Goal: Contribute content: Contribute content

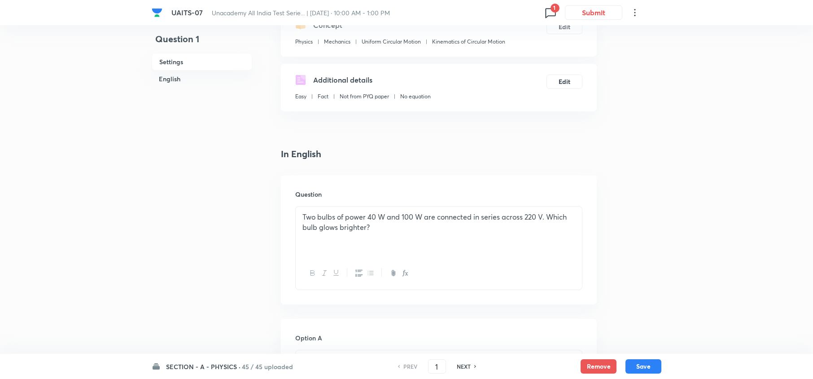
scroll to position [117, 0]
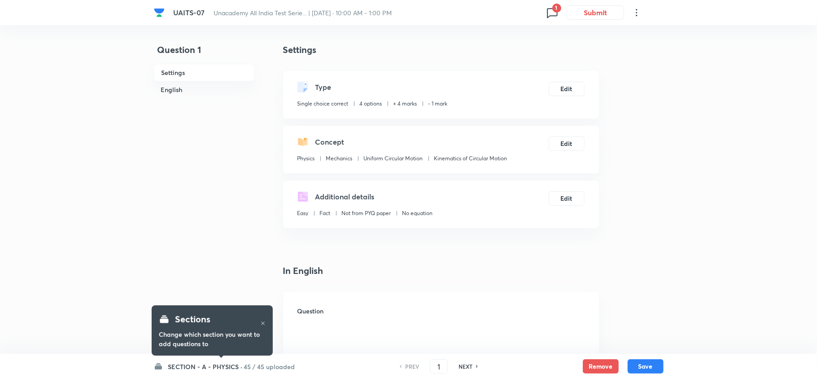
checkbox input "true"
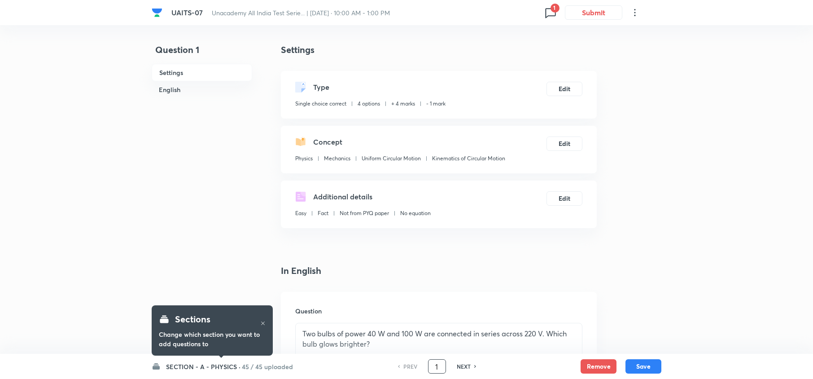
click at [438, 358] on input "1" at bounding box center [436, 366] width 17 height 16
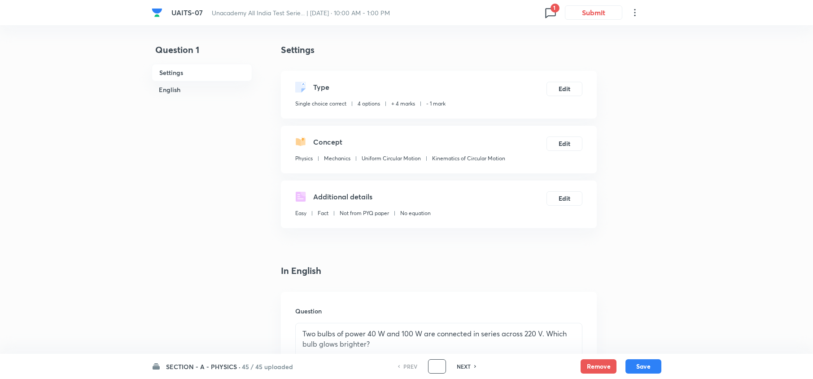
type input "9"
click at [553, 18] on icon at bounding box center [550, 12] width 14 height 14
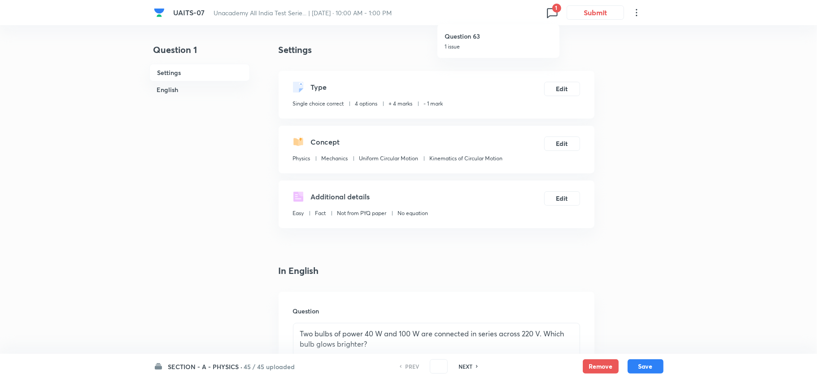
click at [521, 46] on p "1 issue" at bounding box center [499, 47] width 108 height 8
type input "63"
checkbox input "false"
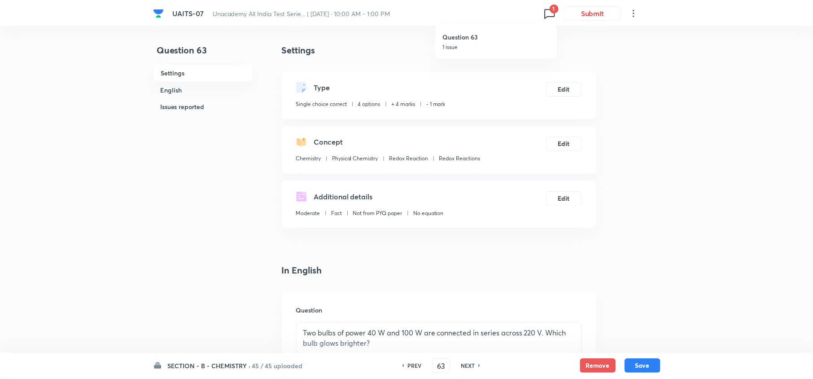
checkbox input "true"
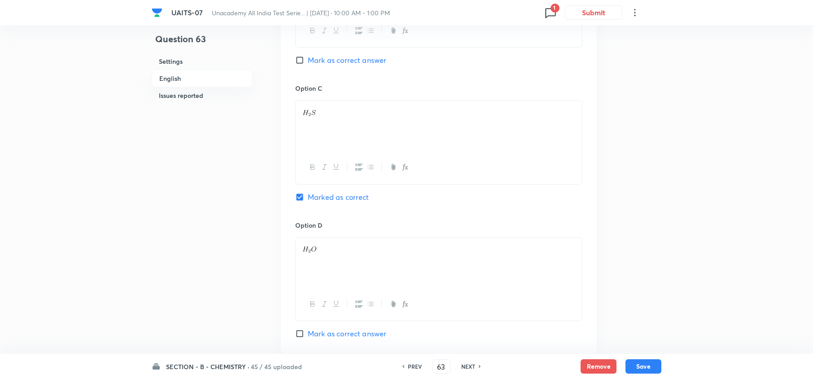
scroll to position [639, 0]
click at [473, 363] on h6 "NEXT" at bounding box center [468, 366] width 14 height 8
type input "64"
checkbox input "false"
click at [473, 363] on h6 "NEXT" at bounding box center [468, 366] width 14 height 8
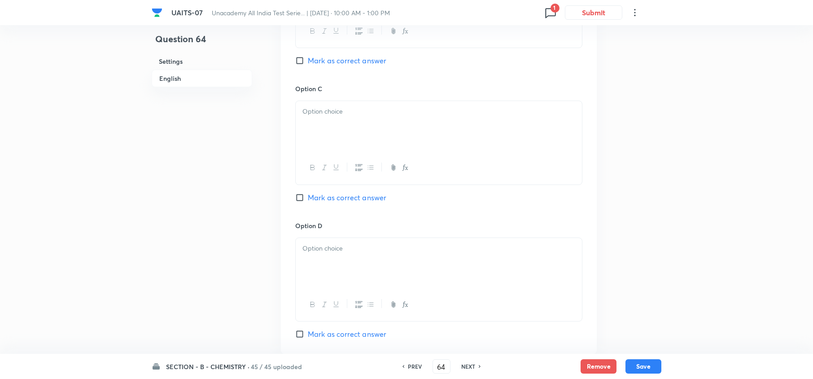
checkbox input "true"
type input "65"
checkbox input "false"
checkbox input "true"
click at [473, 363] on h6 "NEXT" at bounding box center [468, 366] width 14 height 8
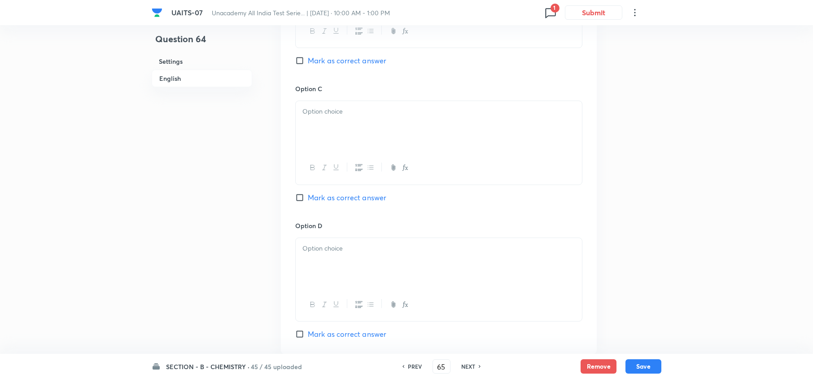
type input "66"
checkbox input "false"
checkbox input "true"
click at [473, 363] on h6 "NEXT" at bounding box center [468, 366] width 14 height 8
type input "67"
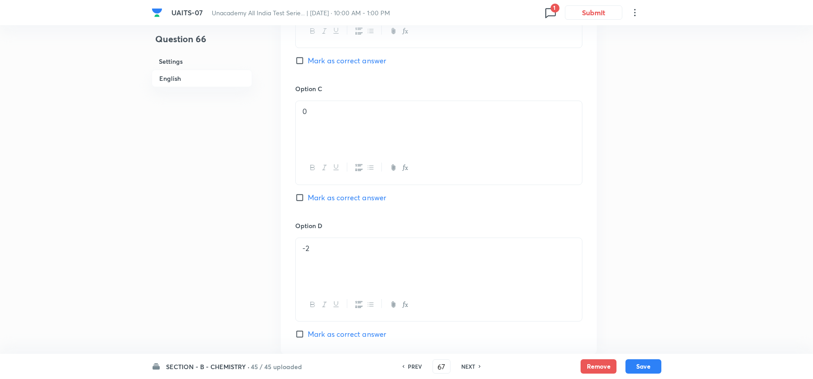
checkbox input "false"
checkbox input "true"
click at [473, 363] on h6 "NEXT" at bounding box center [468, 366] width 14 height 8
type input "68"
checkbox input "false"
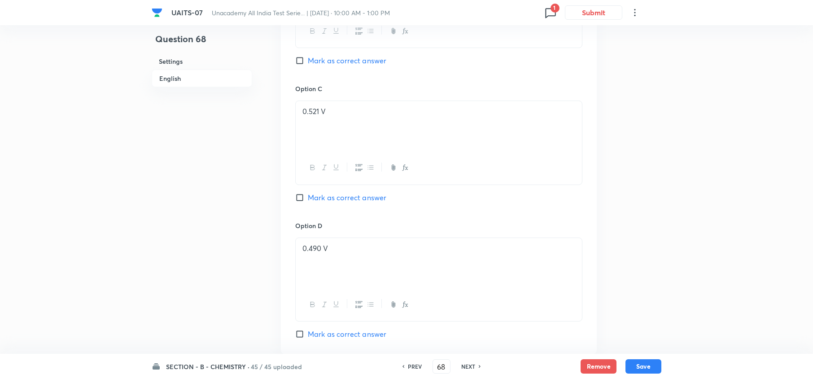
click at [473, 363] on h6 "NEXT" at bounding box center [468, 366] width 14 height 8
checkbox input "true"
type input "69"
checkbox input "false"
checkbox input "true"
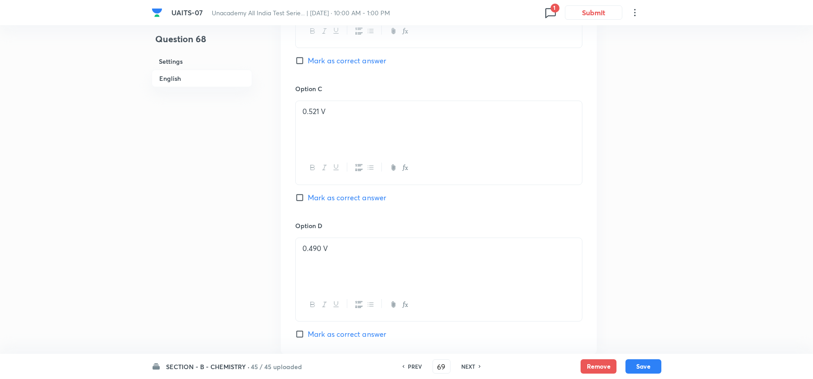
click at [473, 363] on h6 "NEXT" at bounding box center [468, 366] width 14 height 8
type input "70"
checkbox input "false"
click at [473, 363] on h6 "NEXT" at bounding box center [468, 366] width 14 height 8
checkbox input "true"
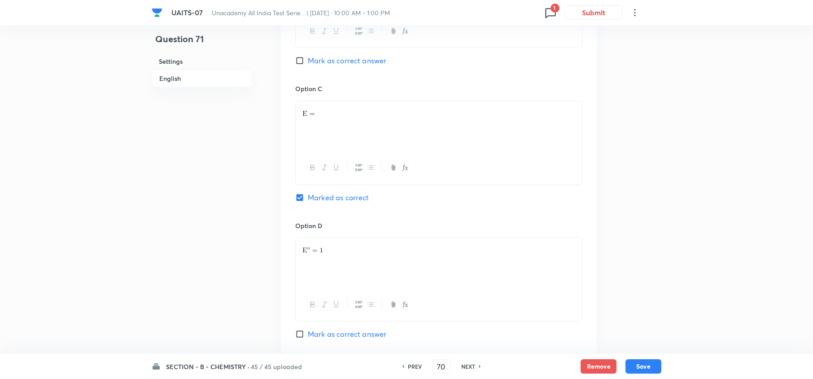
type input "71"
checkbox input "false"
click at [473, 363] on h6 "NEXT" at bounding box center [468, 366] width 14 height 8
checkbox input "true"
type input "72"
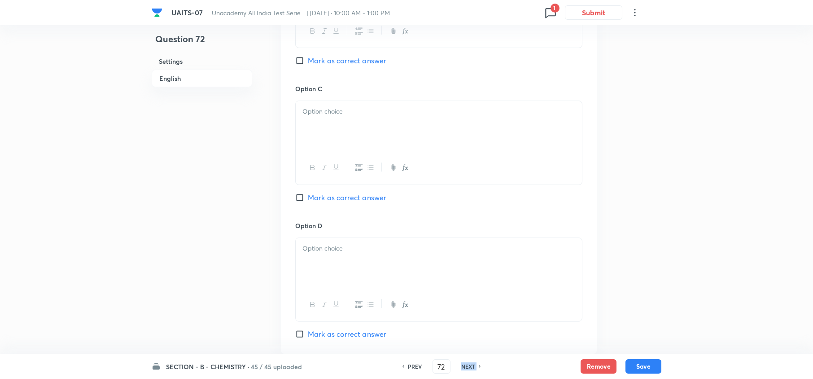
checkbox input "false"
click at [473, 363] on h6 "NEXT" at bounding box center [468, 366] width 14 height 8
checkbox input "true"
type input "73"
checkbox input "true"
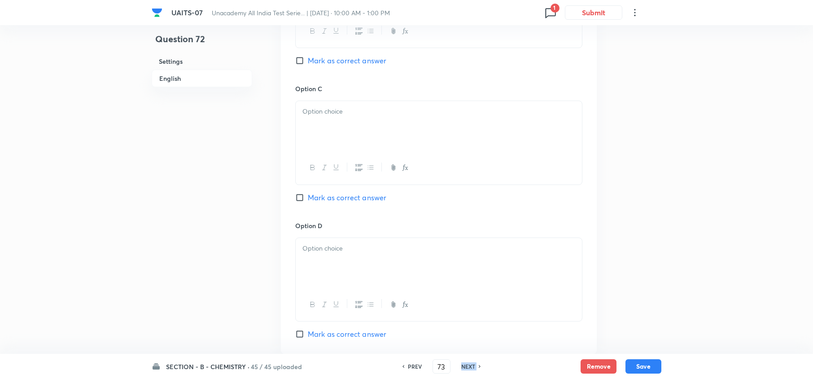
click at [473, 363] on h6 "NEXT" at bounding box center [468, 366] width 14 height 8
type input "74"
checkbox input "false"
click at [473, 363] on h6 "NEXT" at bounding box center [468, 366] width 14 height 8
checkbox input "true"
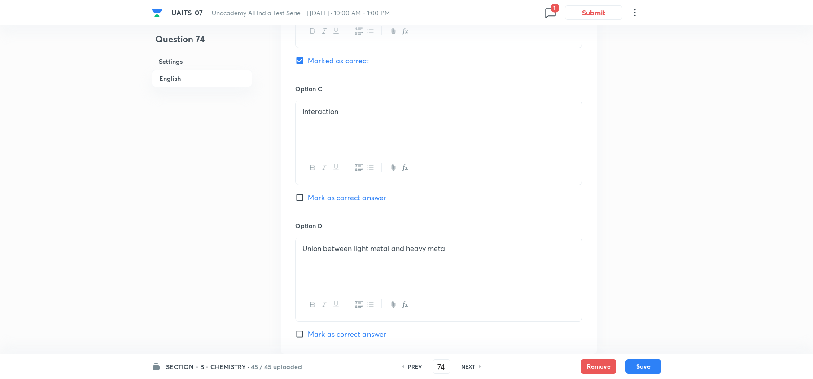
type input "75"
checkbox input "false"
checkbox input "true"
click at [466, 363] on h6 "NEXT" at bounding box center [468, 366] width 14 height 8
type input "76"
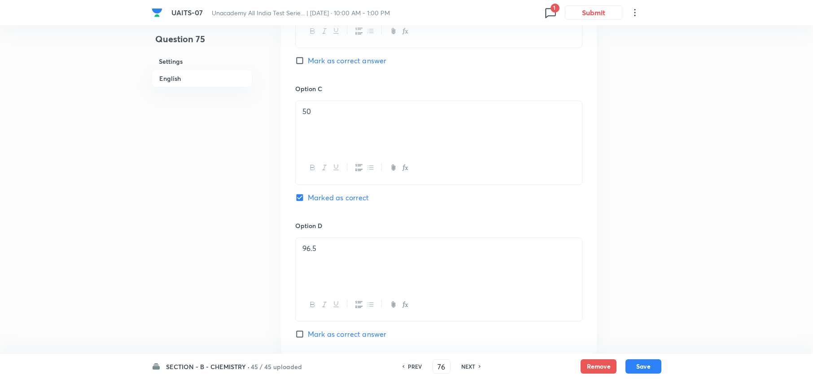
checkbox input "false"
click at [466, 363] on h6 "NEXT" at bounding box center [468, 366] width 14 height 8
checkbox input "true"
type input "77"
checkbox input "false"
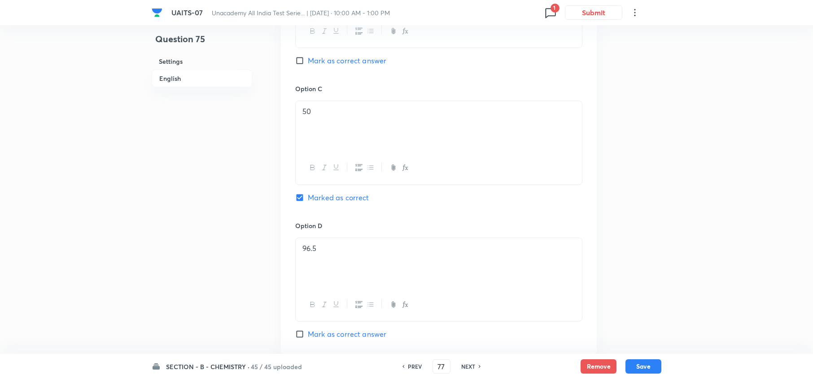
click at [466, 363] on h6 "NEXT" at bounding box center [468, 366] width 14 height 8
checkbox input "true"
type input "78"
checkbox input "true"
click at [466, 363] on h6 "NEXT" at bounding box center [468, 366] width 14 height 8
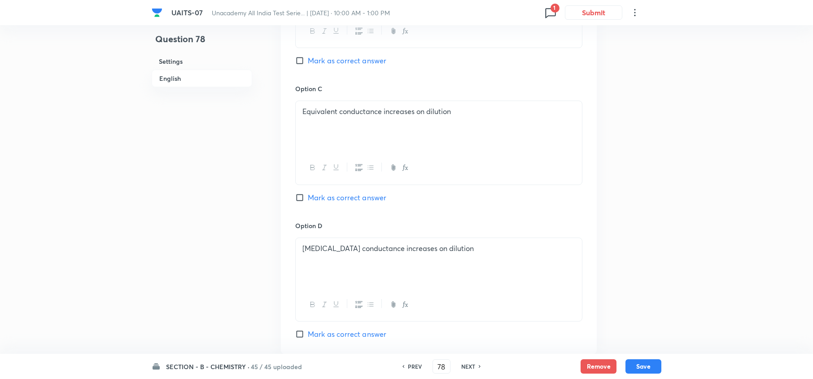
type input "79"
checkbox input "false"
checkbox input "true"
click at [466, 363] on h6 "NEXT" at bounding box center [468, 366] width 14 height 8
type input "80"
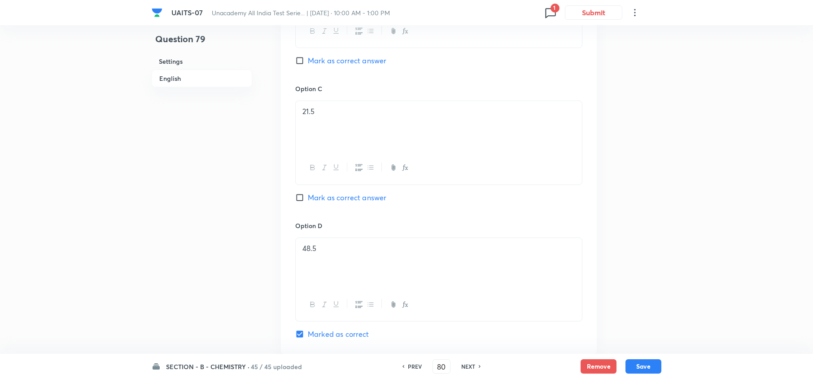
checkbox input "true"
click at [466, 363] on h6 "NEXT" at bounding box center [468, 366] width 14 height 8
type input "81"
checkbox input "false"
click at [466, 363] on h6 "NEXT" at bounding box center [468, 366] width 14 height 8
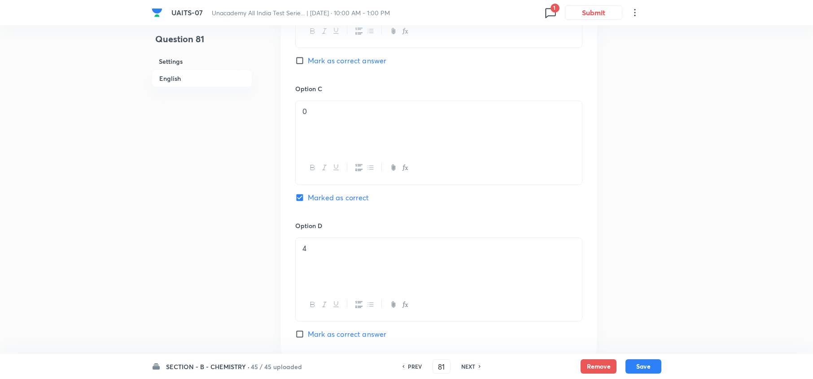
checkbox input "true"
type input "82"
checkbox input "true"
click at [466, 363] on h6 "NEXT" at bounding box center [468, 366] width 14 height 8
type input "83"
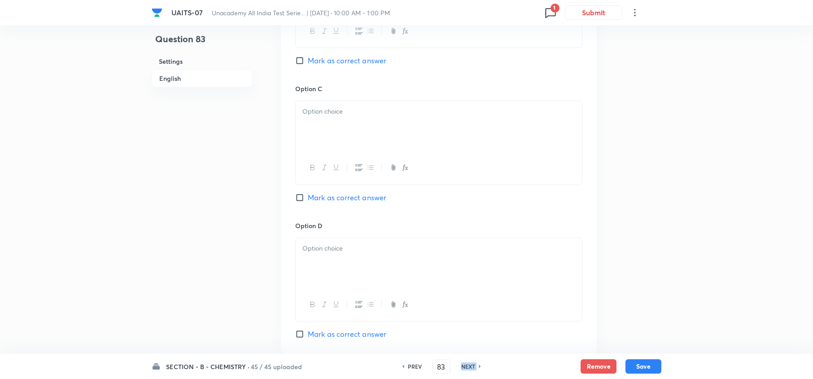
checkbox input "false"
click at [466, 363] on h6 "NEXT" at bounding box center [468, 366] width 14 height 8
checkbox input "true"
type input "84"
checkbox input "false"
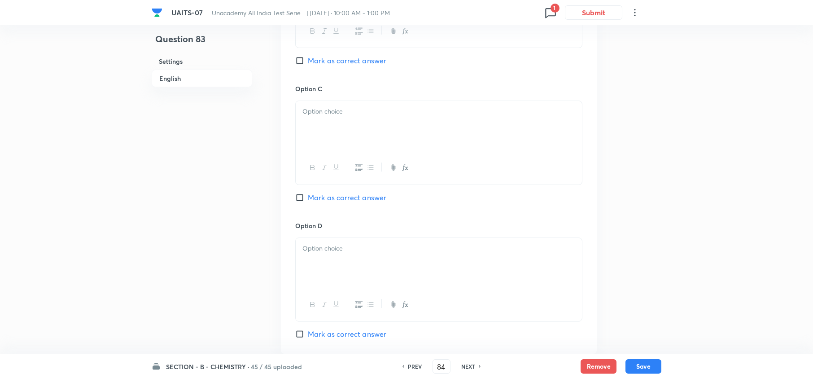
click at [466, 363] on h6 "NEXT" at bounding box center [468, 366] width 14 height 8
checkbox input "true"
type input "85"
checkbox input "false"
checkbox input "true"
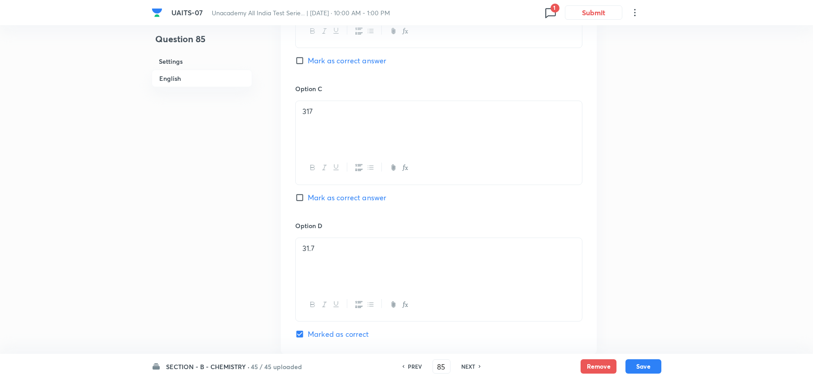
click at [466, 363] on h6 "NEXT" at bounding box center [468, 366] width 14 height 8
type input "86"
checkbox input "false"
checkbox input "true"
click at [466, 363] on h6 "NEXT" at bounding box center [468, 366] width 14 height 8
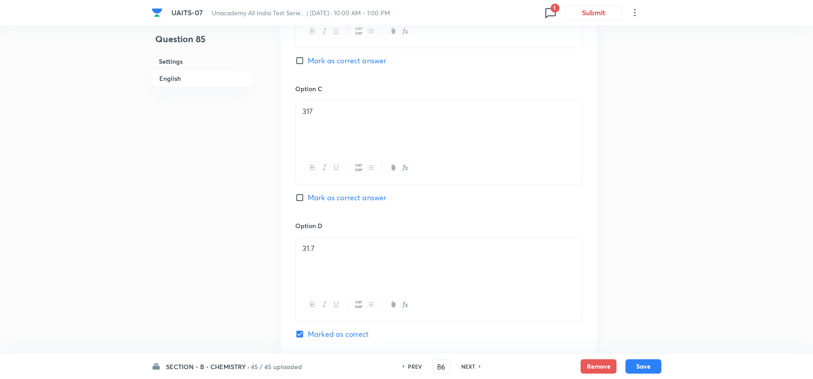
type input "87"
checkbox input "false"
click at [466, 363] on h6 "NEXT" at bounding box center [468, 366] width 14 height 8
checkbox input "true"
type input "88"
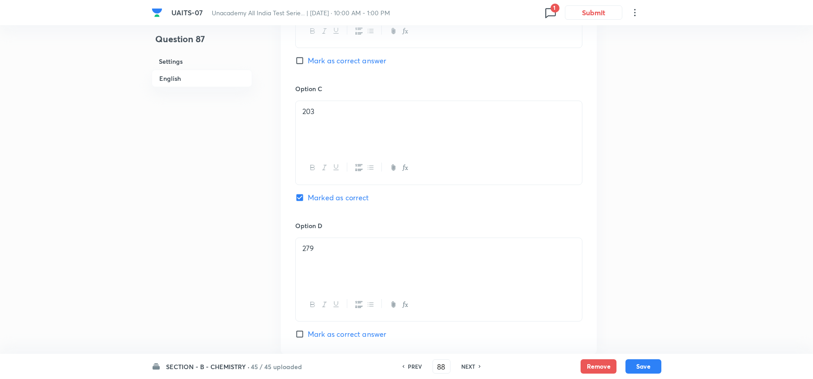
checkbox input "true"
click at [466, 363] on h6 "NEXT" at bounding box center [468, 366] width 14 height 8
type input "89"
checkbox input "false"
checkbox input "true"
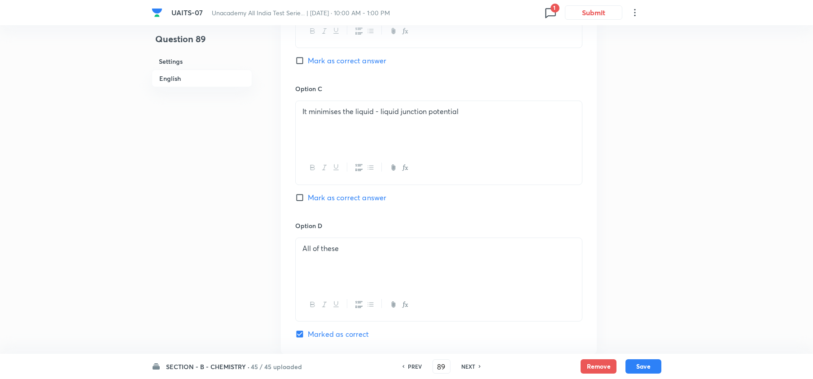
click at [466, 363] on h6 "NEXT" at bounding box center [468, 366] width 14 height 8
type input "90"
checkbox input "false"
checkbox input "true"
click at [466, 363] on h6 "NEXT" at bounding box center [468, 366] width 14 height 8
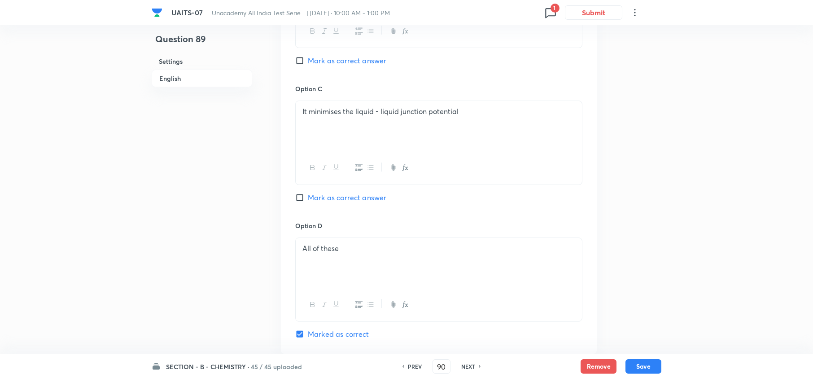
type input "91"
checkbox input "false"
checkbox input "true"
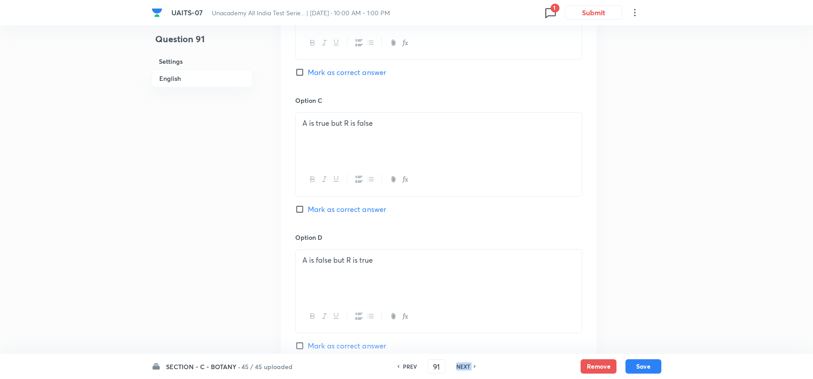
click at [466, 363] on h6 "NEXT" at bounding box center [463, 366] width 14 height 8
type input "92"
checkbox input "true"
click at [466, 363] on h6 "NEXT" at bounding box center [463, 366] width 14 height 8
type input "93"
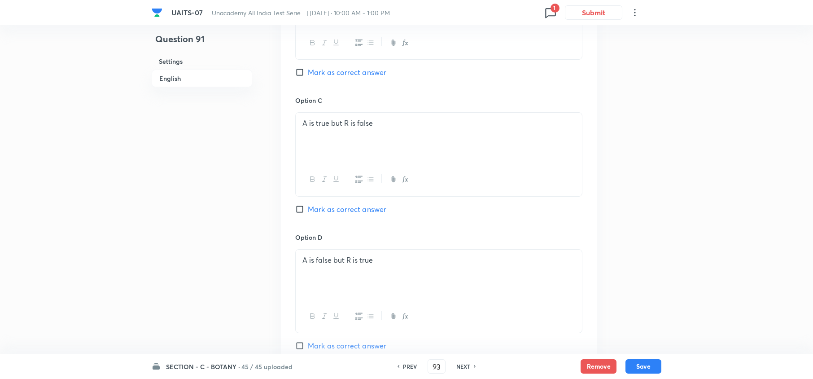
checkbox input "true"
click at [466, 363] on h6 "NEXT" at bounding box center [463, 366] width 14 height 8
type input "94"
checkbox input "false"
checkbox input "true"
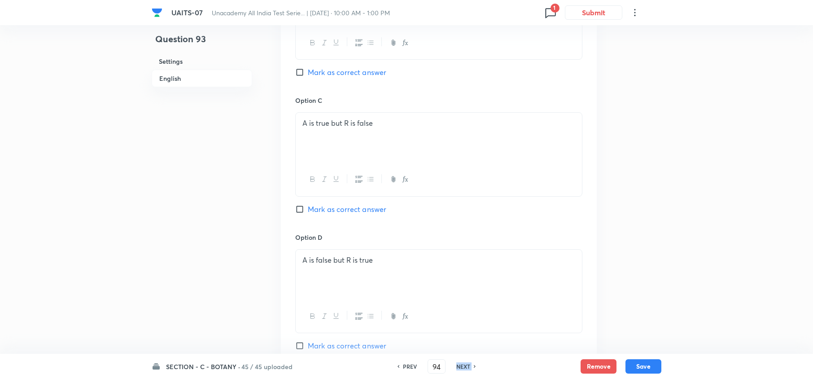
click at [466, 363] on h6 "NEXT" at bounding box center [463, 366] width 14 height 8
type input "95"
checkbox input "true"
click at [466, 363] on h6 "NEXT" at bounding box center [463, 366] width 14 height 8
type input "96"
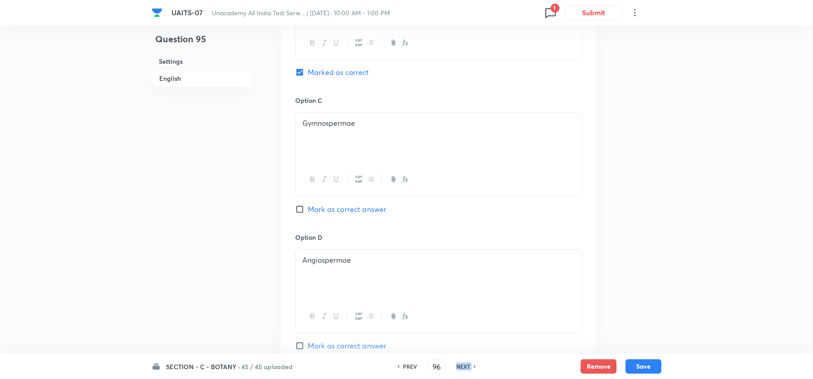
checkbox input "true"
click at [466, 363] on h6 "NEXT" at bounding box center [463, 366] width 14 height 8
type input "97"
checkbox input "false"
checkbox input "true"
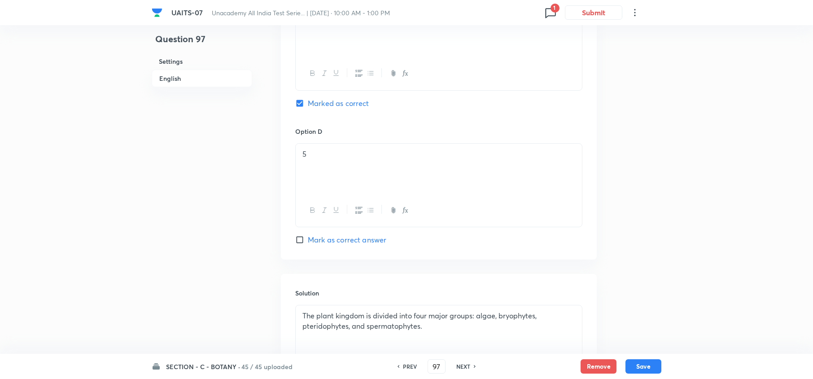
scroll to position [745, 0]
click at [314, 243] on span "Mark as correct answer" at bounding box center [347, 239] width 78 height 11
click at [308, 243] on input "Mark as correct answer" at bounding box center [301, 239] width 13 height 9
checkbox input "true"
checkbox input "false"
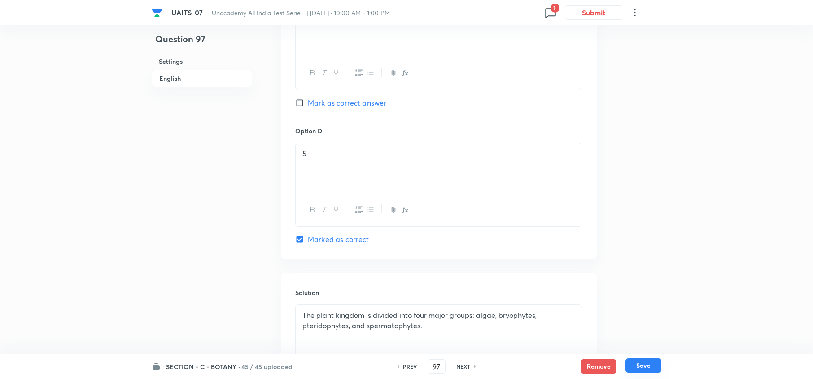
click at [636, 367] on button "Save" at bounding box center [643, 365] width 36 height 14
type input "98"
checkbox input "false"
checkbox input "true"
click at [463, 365] on h6 "NEXT" at bounding box center [463, 366] width 14 height 8
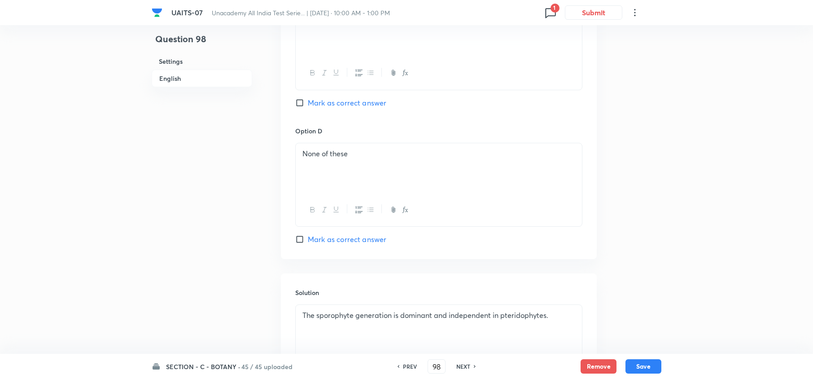
type input "99"
checkbox input "false"
click at [463, 365] on h6 "NEXT" at bounding box center [463, 366] width 14 height 8
checkbox input "true"
type input "100"
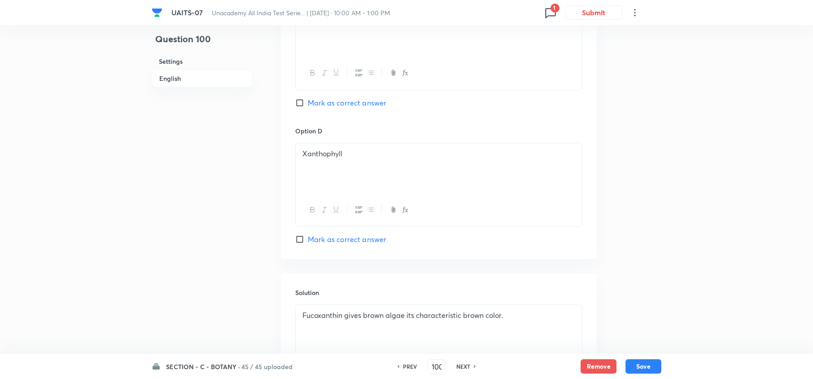
checkbox input "false"
click at [463, 365] on h6 "NEXT" at bounding box center [463, 366] width 14 height 8
checkbox input "true"
type input "101"
checkbox input "false"
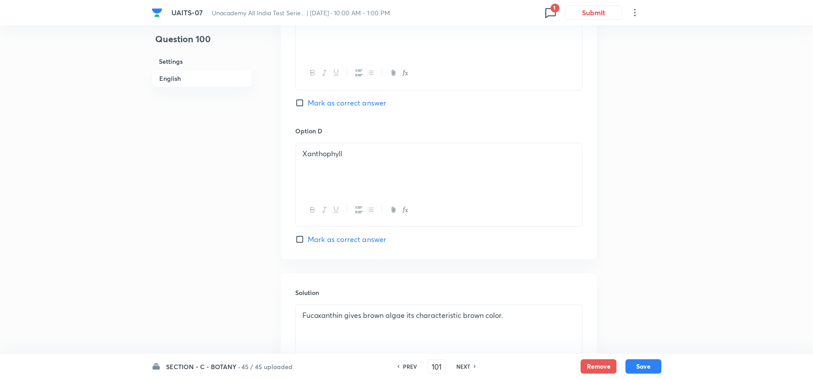
checkbox input "true"
click at [463, 365] on h6 "NEXT" at bounding box center [463, 366] width 14 height 8
type input "102"
checkbox input "false"
checkbox input "true"
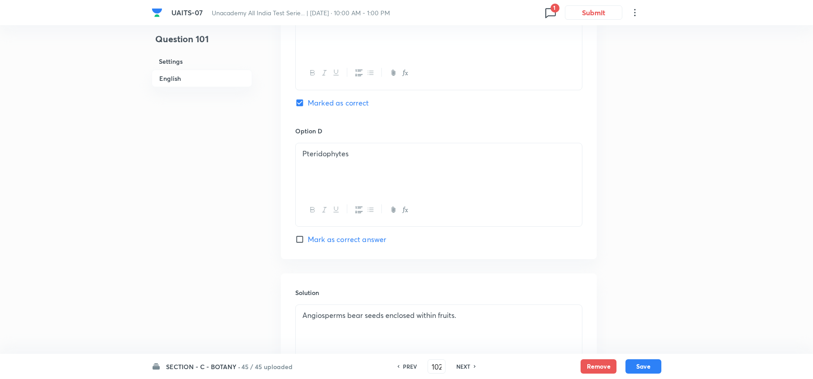
click at [463, 365] on h6 "NEXT" at bounding box center [463, 366] width 14 height 8
type input "103"
checkbox input "false"
click at [463, 365] on h6 "NEXT" at bounding box center [463, 366] width 14 height 8
checkbox input "true"
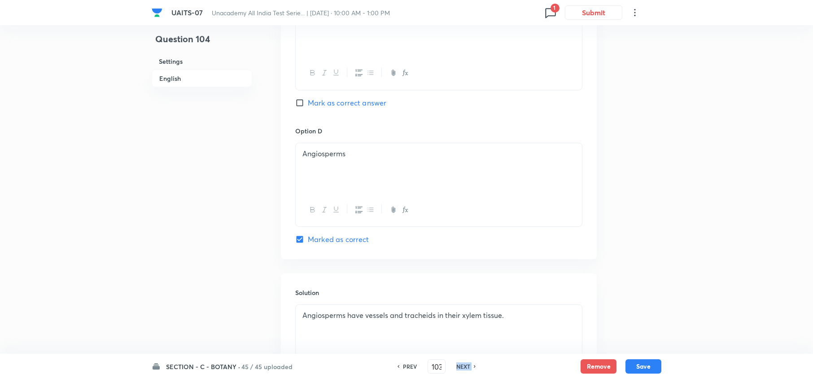
type input "104"
checkbox input "false"
click at [463, 365] on h6 "NEXT" at bounding box center [463, 366] width 14 height 8
checkbox input "true"
type input "105"
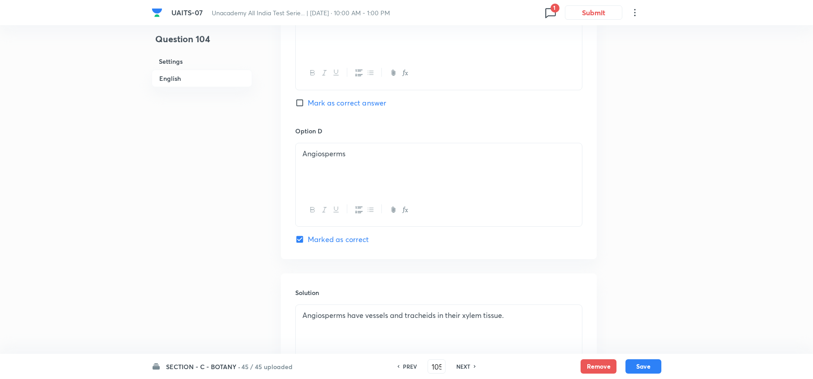
checkbox input "false"
checkbox input "true"
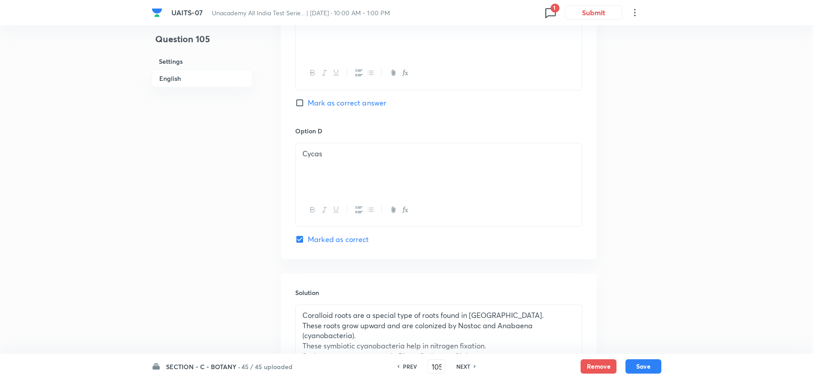
click at [463, 365] on h6 "NEXT" at bounding box center [463, 366] width 14 height 8
type input "106"
checkbox input "false"
checkbox input "true"
click at [463, 365] on h6 "NEXT" at bounding box center [463, 366] width 14 height 8
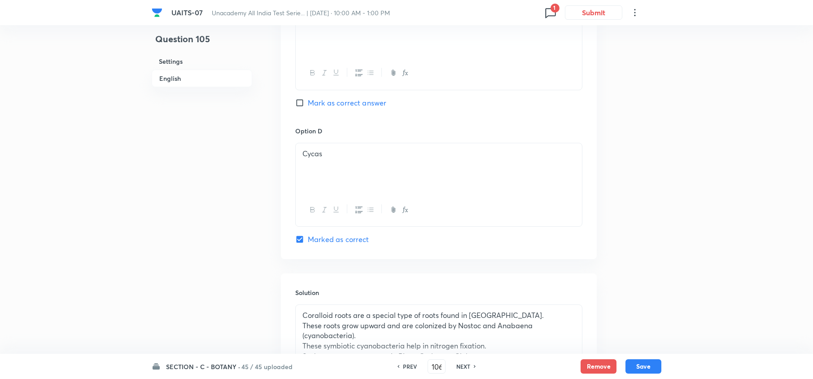
type input "107"
checkbox input "false"
click at [463, 365] on h6 "NEXT" at bounding box center [463, 366] width 14 height 8
checkbox input "true"
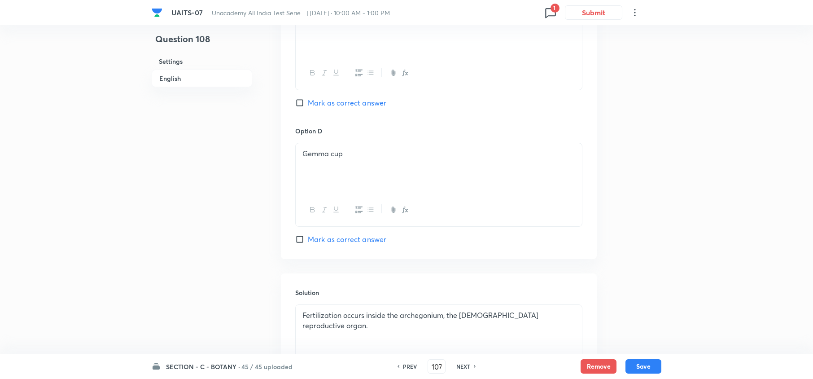
type input "108"
checkbox input "false"
checkbox input "true"
click at [463, 365] on h6 "NEXT" at bounding box center [463, 366] width 14 height 8
type input "109"
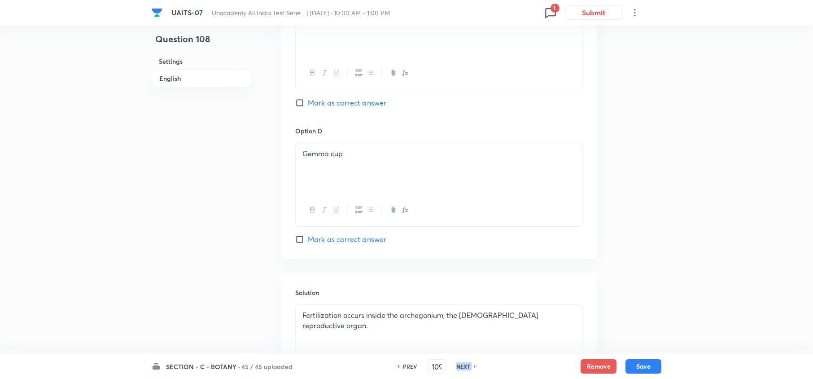
checkbox input "false"
checkbox input "true"
click at [463, 365] on h6 "NEXT" at bounding box center [463, 366] width 14 height 8
type input "110"
checkbox input "false"
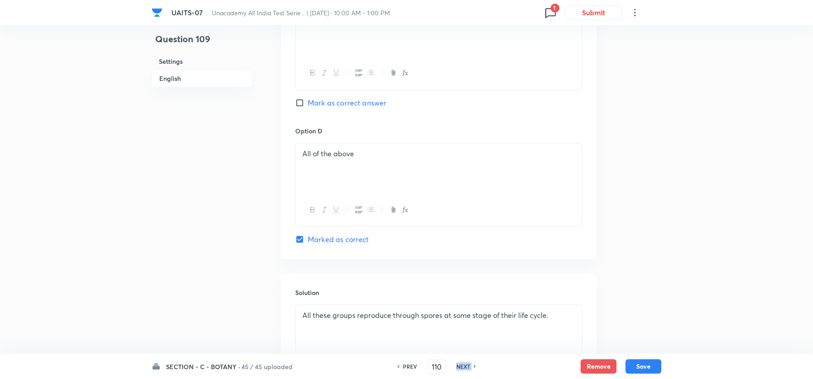
checkbox input "true"
click at [463, 365] on h6 "NEXT" at bounding box center [463, 366] width 14 height 8
type input "111"
checkbox input "true"
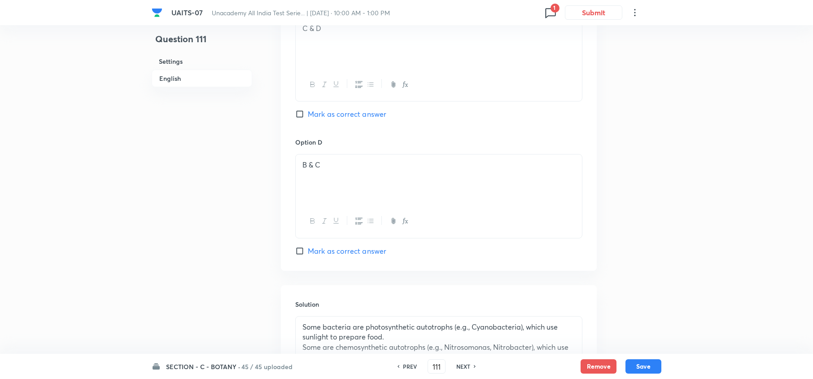
click at [463, 365] on h6 "NEXT" at bounding box center [463, 366] width 14 height 8
type input "112"
checkbox input "false"
click at [463, 365] on h6 "NEXT" at bounding box center [463, 366] width 14 height 8
checkbox input "true"
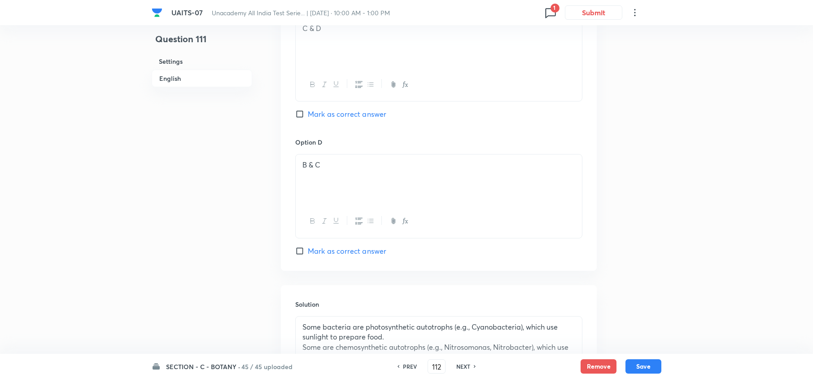
type input "113"
checkbox input "false"
checkbox input "true"
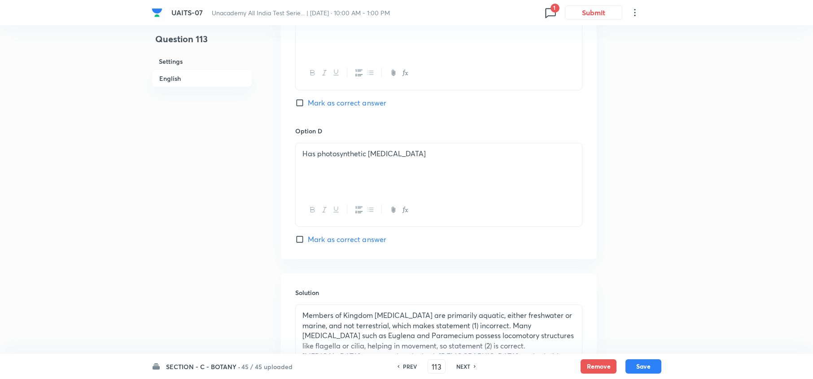
click at [463, 365] on h6 "NEXT" at bounding box center [463, 366] width 14 height 8
type input "114"
checkbox input "false"
checkbox input "true"
click at [463, 365] on h6 "NEXT" at bounding box center [463, 366] width 14 height 8
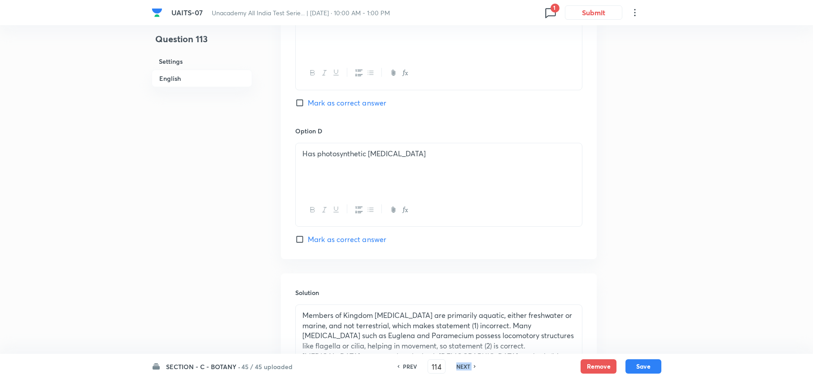
type input "115"
checkbox input "false"
checkbox input "true"
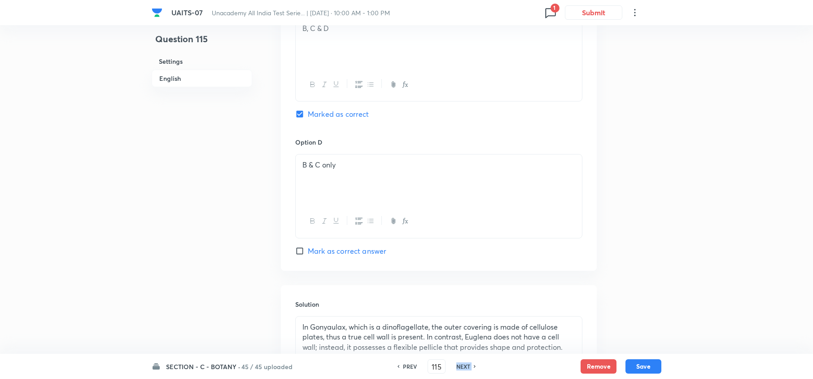
click at [463, 365] on h6 "NEXT" at bounding box center [463, 366] width 14 height 8
type input "116"
checkbox input "false"
checkbox input "true"
click at [463, 365] on h6 "NEXT" at bounding box center [463, 366] width 14 height 8
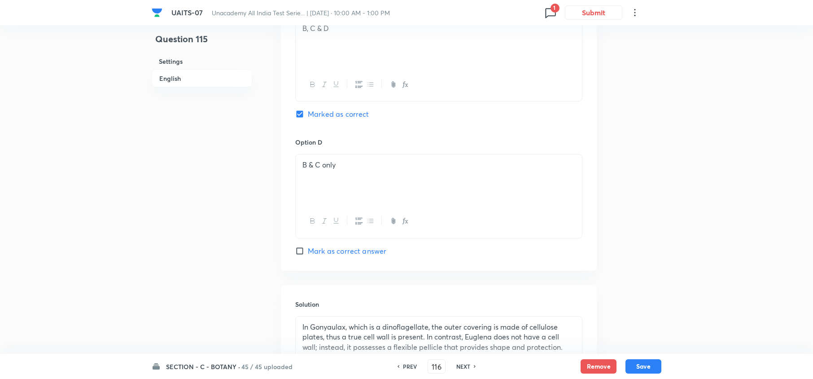
type input "117"
checkbox input "false"
checkbox input "true"
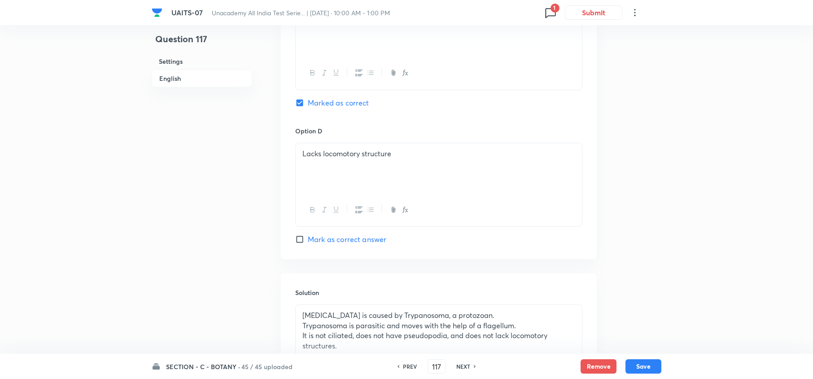
click at [463, 365] on h6 "NEXT" at bounding box center [463, 366] width 14 height 8
type input "118"
checkbox input "true"
click at [463, 365] on h6 "NEXT" at bounding box center [463, 366] width 14 height 8
type input "119"
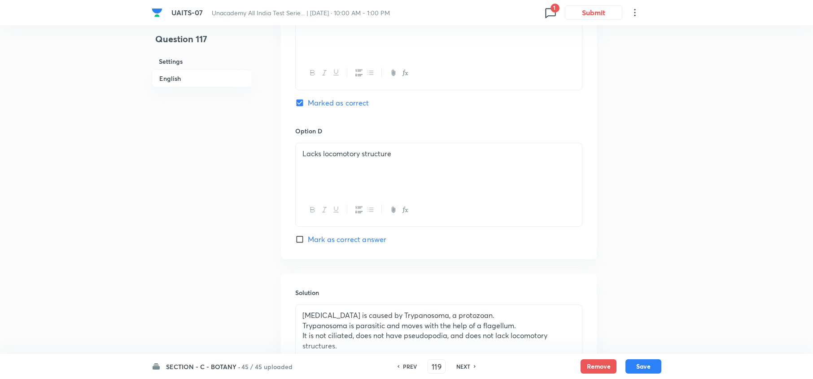
checkbox input "true"
click at [463, 365] on h6 "NEXT" at bounding box center [463, 366] width 14 height 8
type input "120"
checkbox input "true"
click at [463, 365] on h6 "NEXT" at bounding box center [463, 366] width 14 height 8
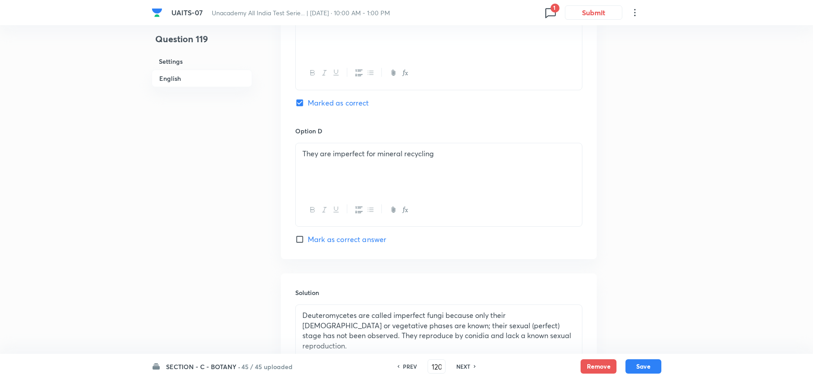
type input "121"
checkbox input "false"
checkbox input "true"
click at [463, 365] on h6 "NEXT" at bounding box center [463, 366] width 14 height 8
type input "122"
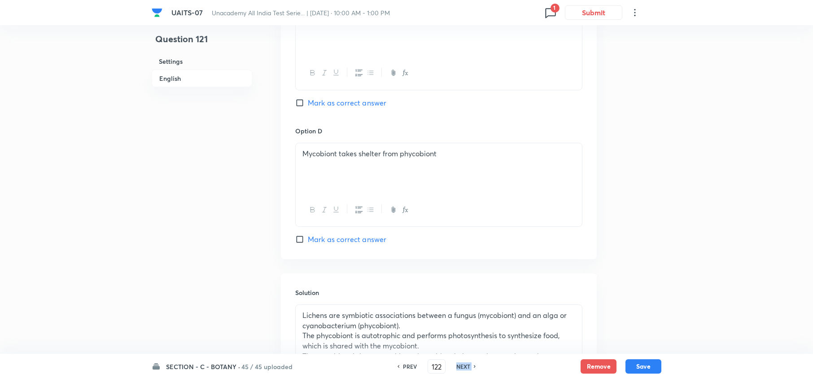
checkbox input "false"
checkbox input "true"
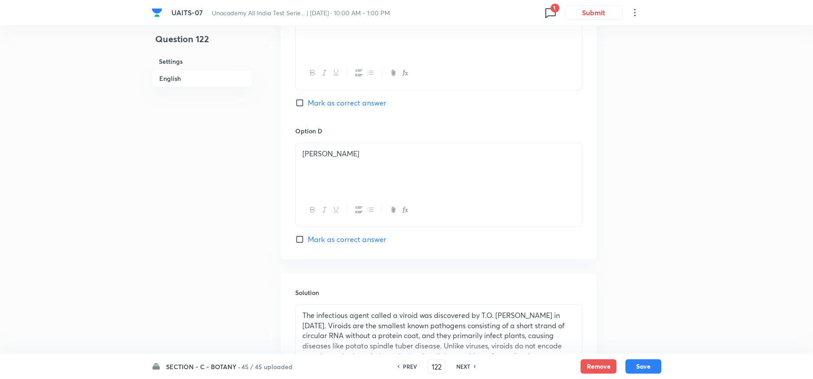
click at [410, 367] on h6 "PREV" at bounding box center [410, 366] width 14 height 8
type input "121"
checkbox input "false"
checkbox input "true"
click at [410, 367] on h6 "PREV" at bounding box center [410, 366] width 14 height 8
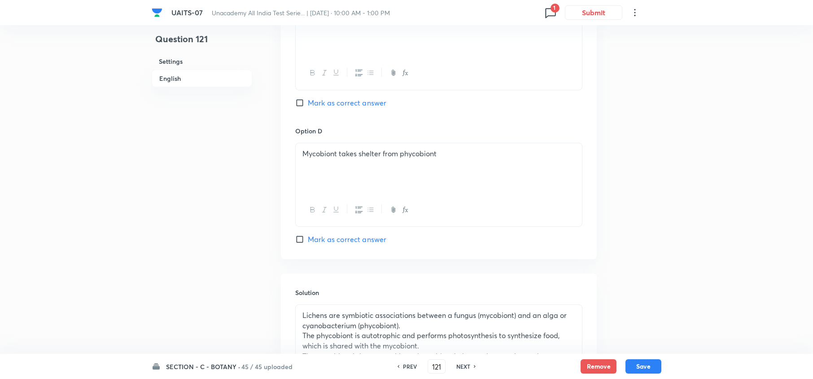
type input "120"
checkbox input "false"
checkbox input "true"
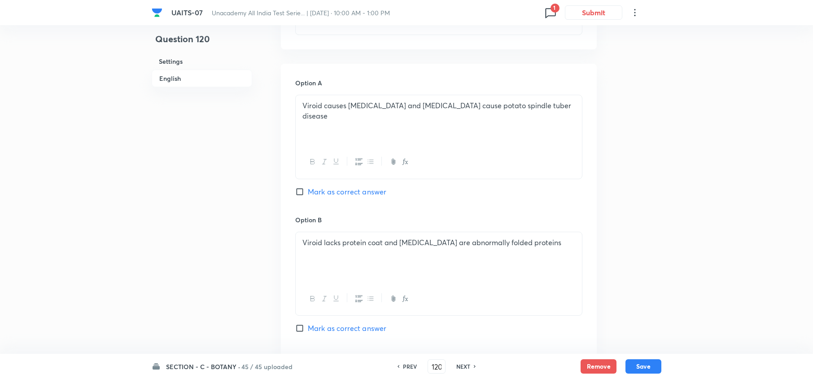
scroll to position [383, 0]
click at [326, 327] on span "Mark as correct answer" at bounding box center [347, 328] width 78 height 11
click at [308, 327] on input "Mark as correct answer" at bounding box center [301, 328] width 13 height 9
checkbox input "true"
checkbox input "false"
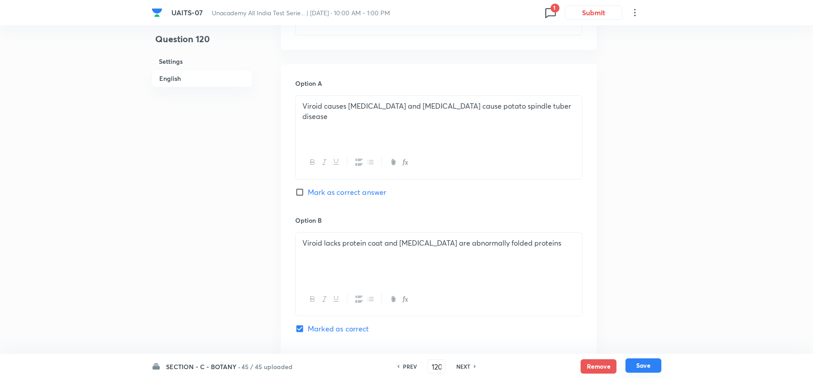
click at [641, 371] on button "Save" at bounding box center [643, 365] width 36 height 14
type input "121"
checkbox input "false"
checkbox input "true"
